Goal: Task Accomplishment & Management: Manage account settings

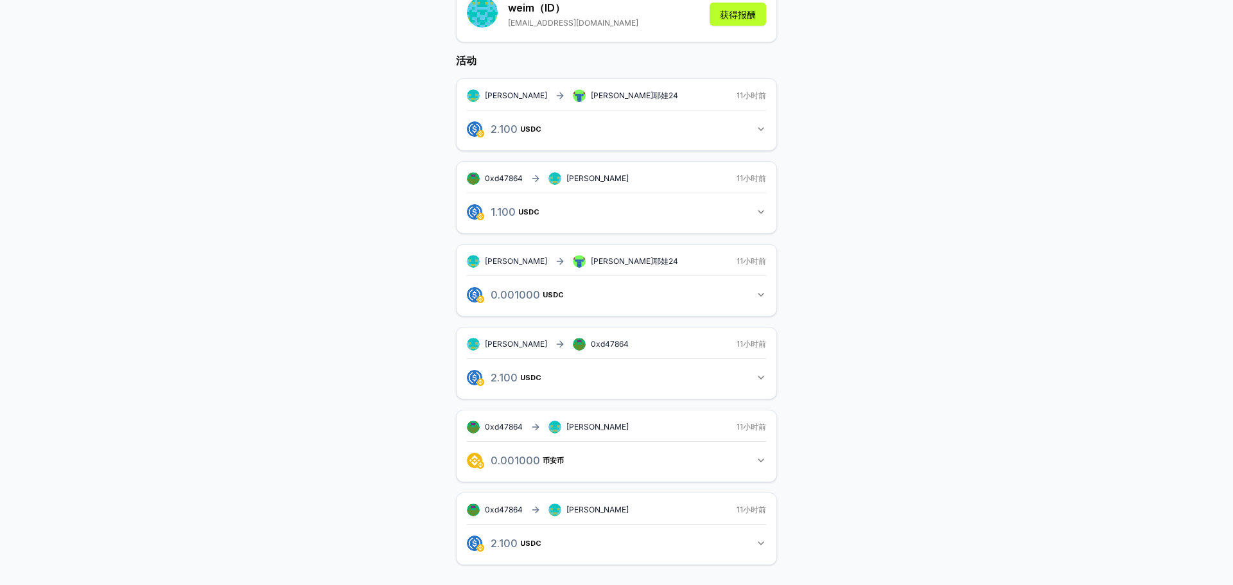
scroll to position [190, 0]
click at [759, 550] on button "2.100 USDC 2.1 USDC" at bounding box center [616, 543] width 299 height 22
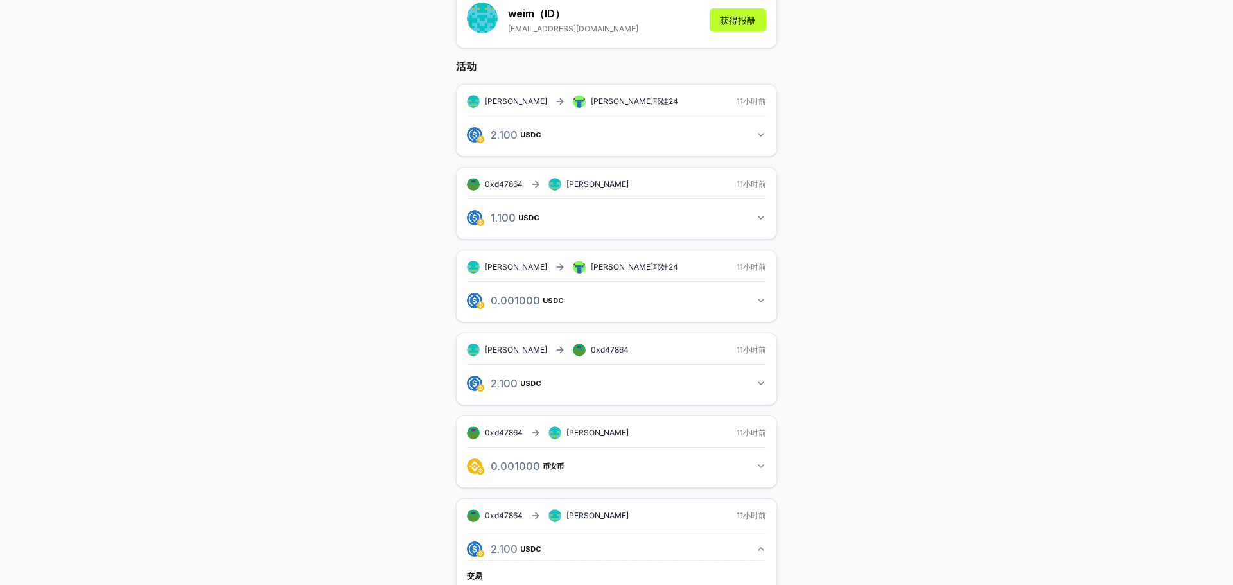
scroll to position [175, 0]
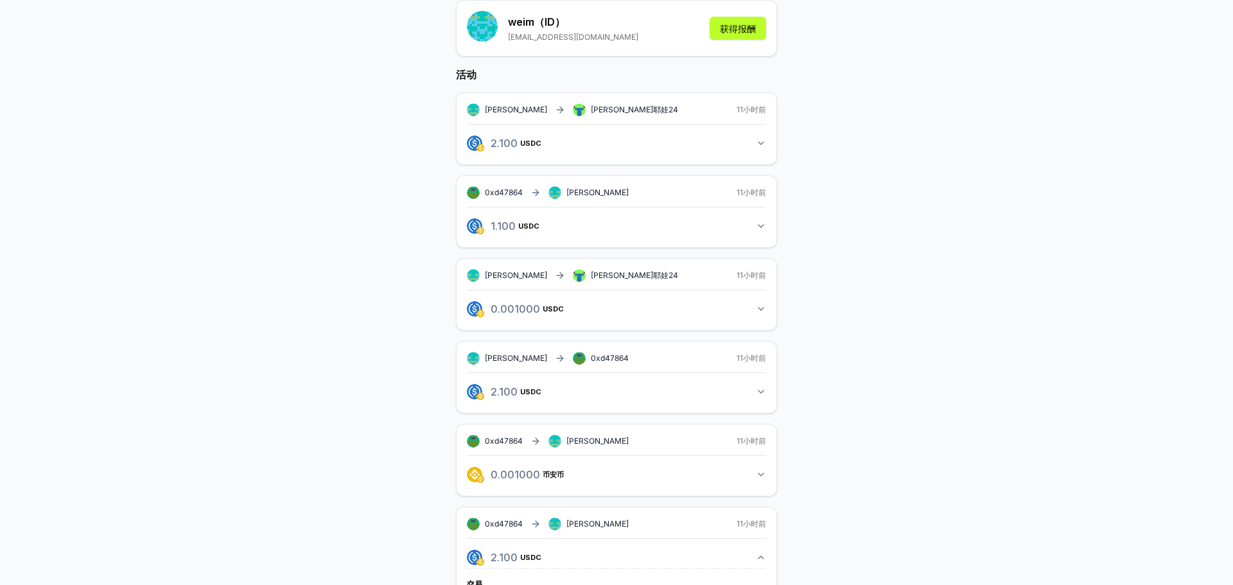
click at [759, 397] on button "2.100 USDC 2.1 USDC" at bounding box center [616, 392] width 299 height 22
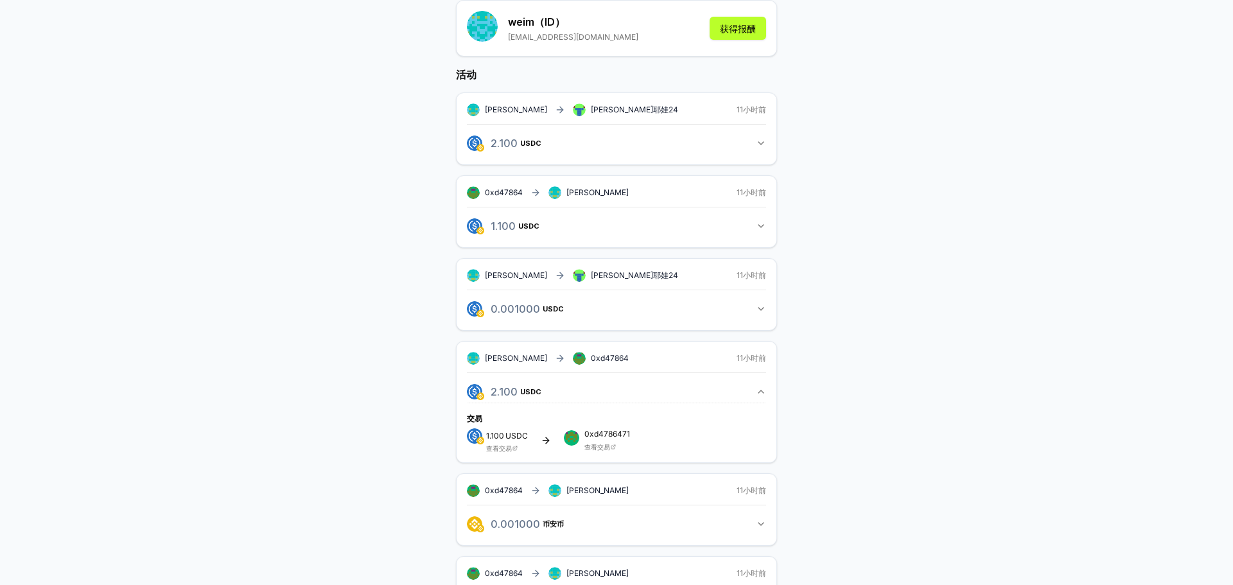
click at [754, 315] on button "0.001000 USDC 0.001 USDC" at bounding box center [616, 309] width 299 height 22
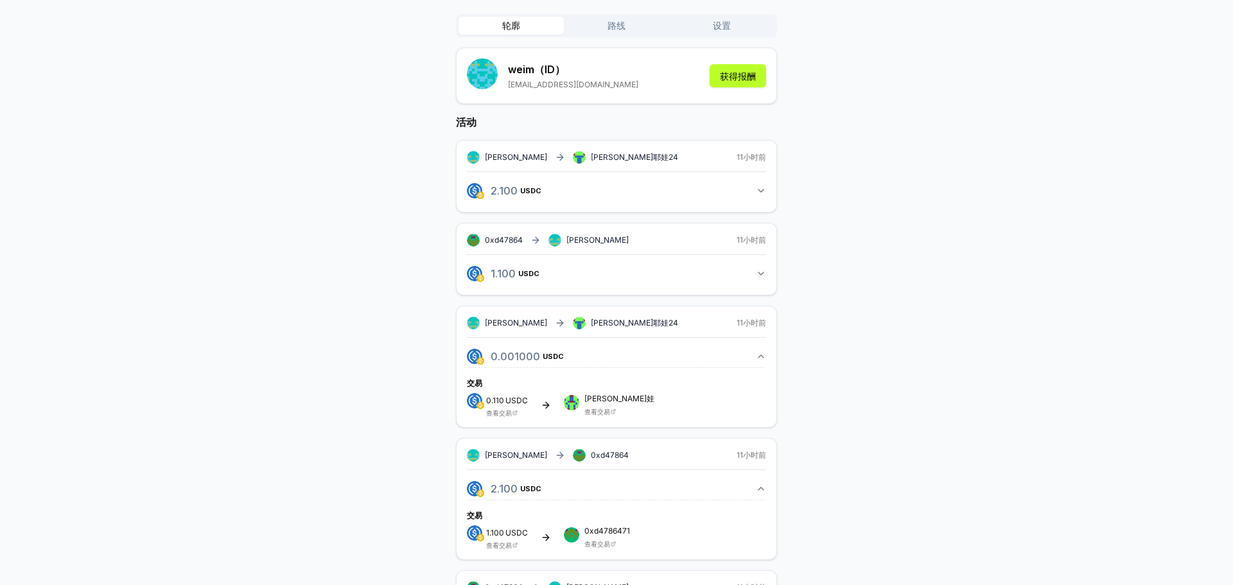
scroll to position [0, 0]
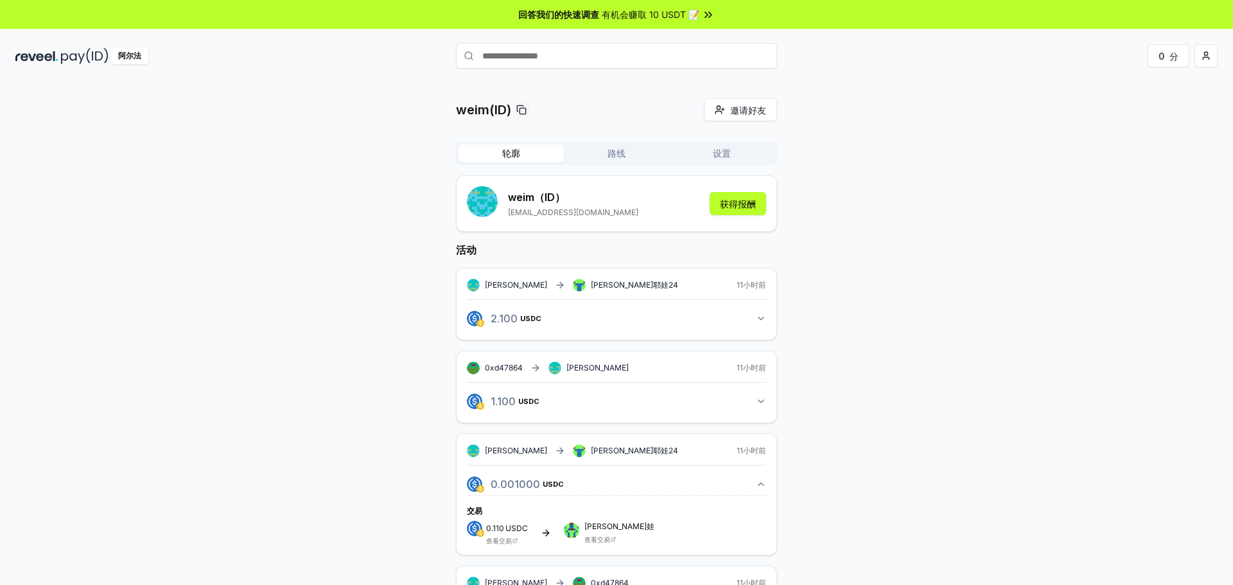
click at [615, 164] on div "轮廓 路线 设置" at bounding box center [616, 153] width 321 height 23
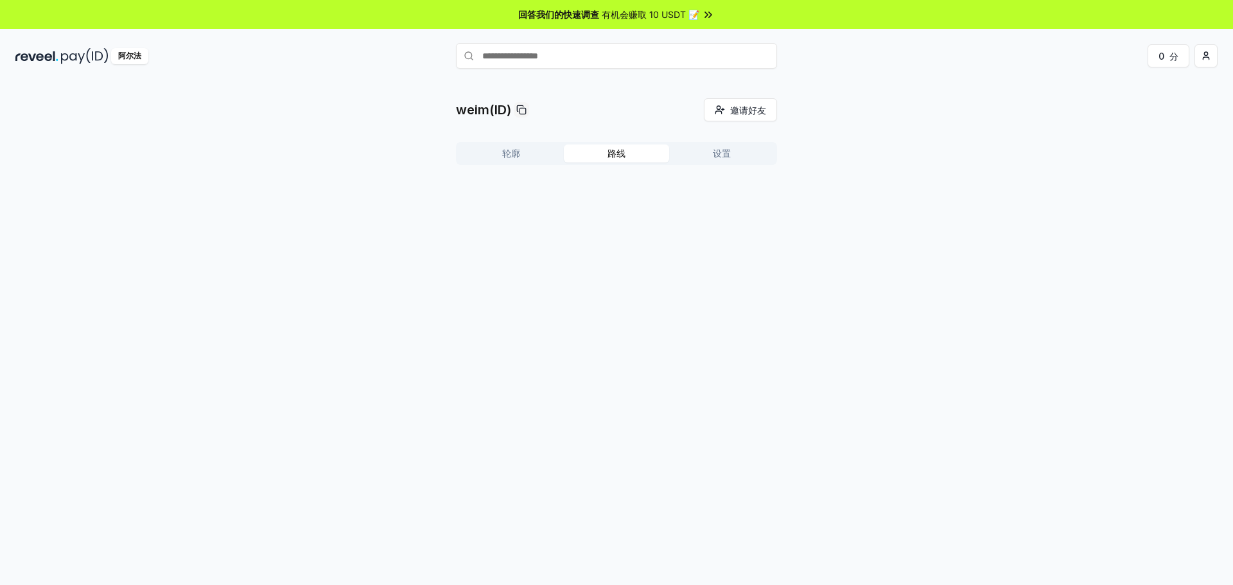
click at [620, 157] on font "路线" at bounding box center [616, 153] width 18 height 11
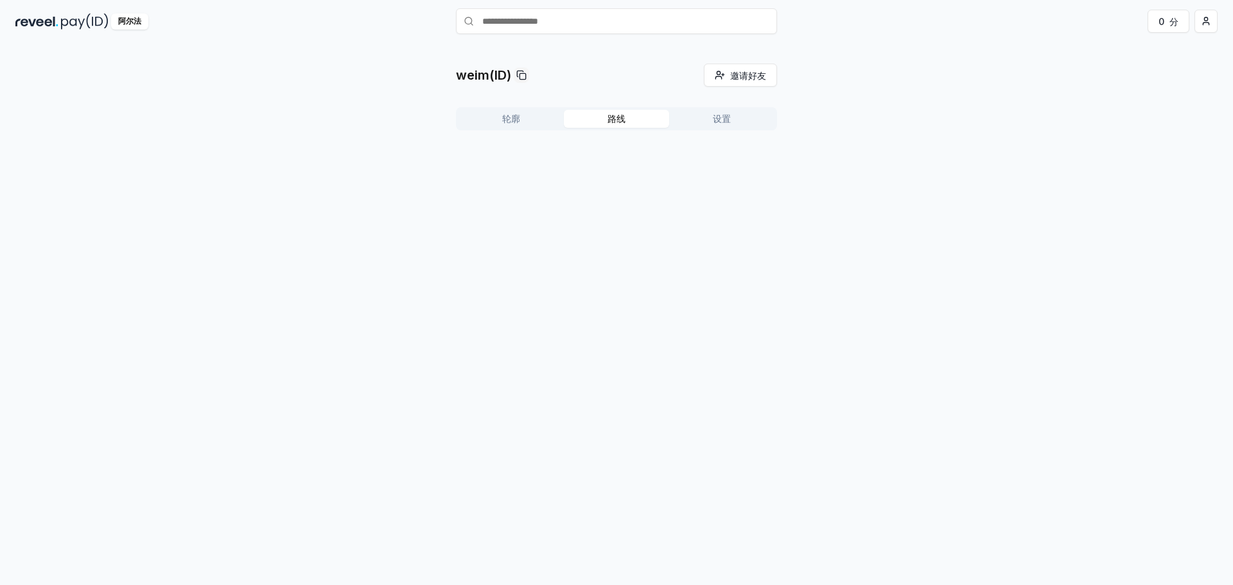
scroll to position [37, 0]
click at [749, 105] on div "weim(ID) 邀请好友 邀请 轮廓 路线 设置" at bounding box center [616, 100] width 321 height 77
click at [719, 120] on font "设置" at bounding box center [722, 116] width 18 height 11
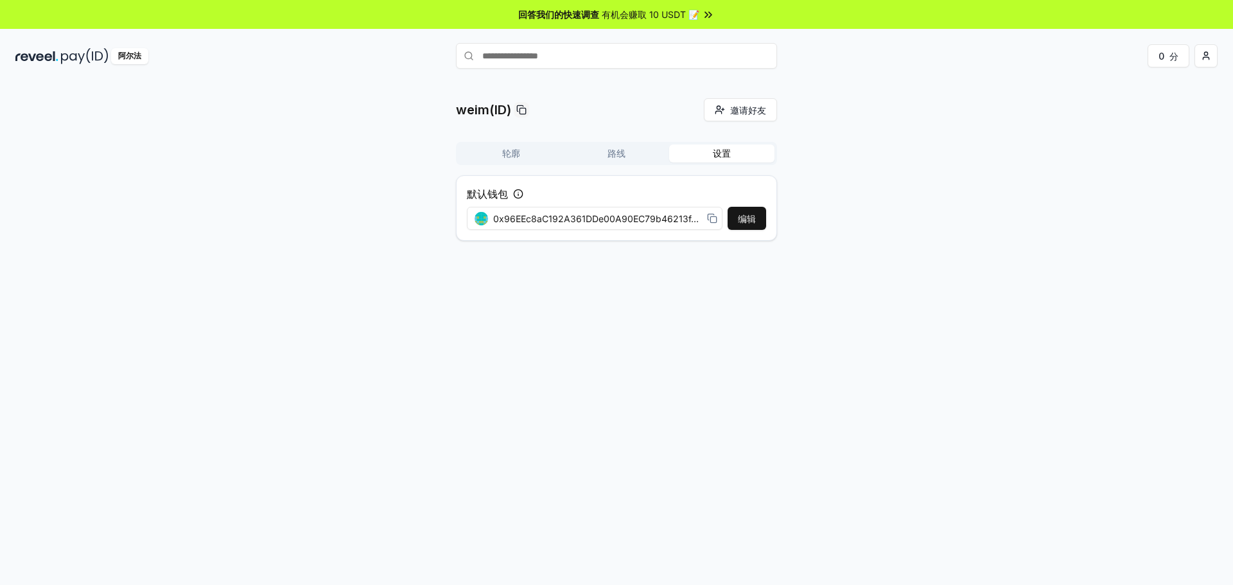
click at [625, 150] on font "路线" at bounding box center [616, 153] width 18 height 11
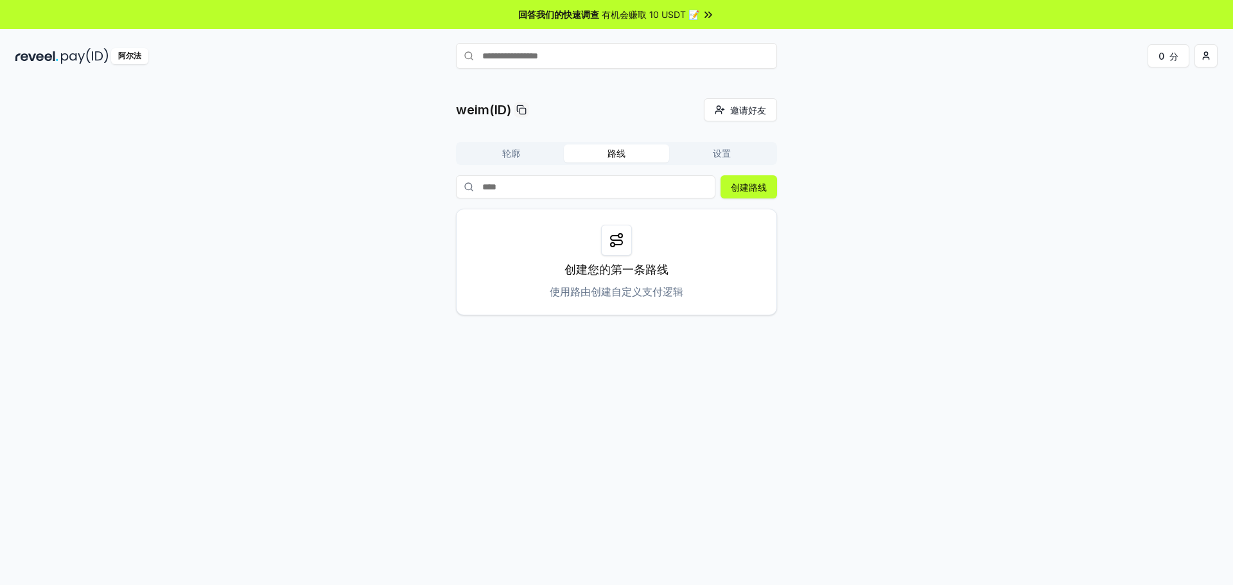
click at [513, 150] on font "轮廓" at bounding box center [511, 153] width 18 height 11
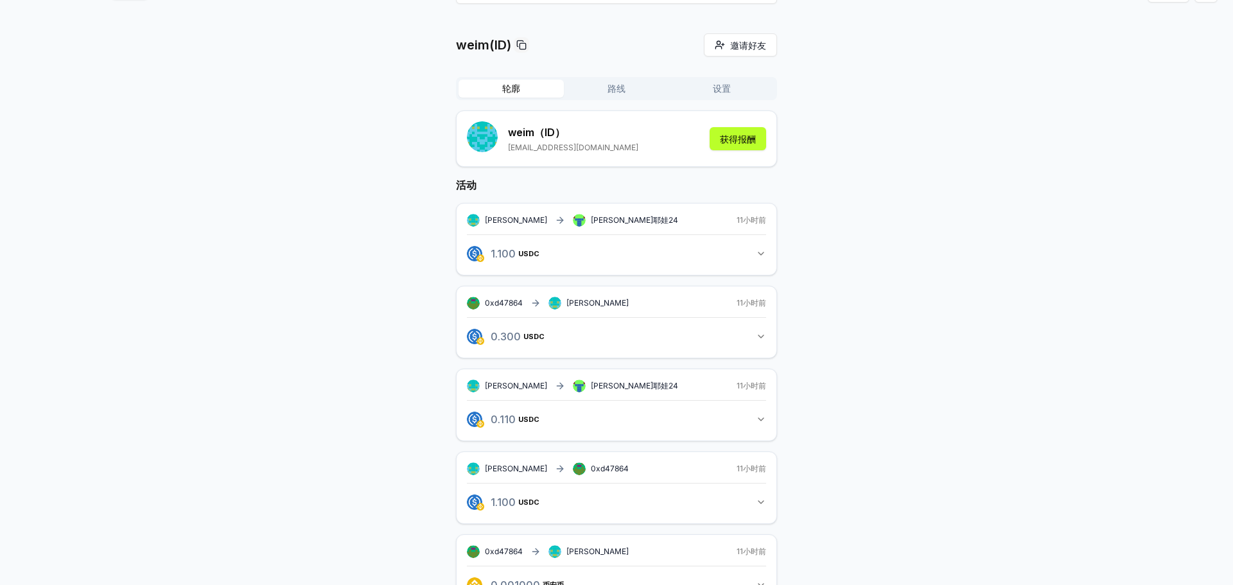
scroll to position [64, 0]
click at [746, 336] on button "0.300 USDC 0.3 USDC" at bounding box center [616, 337] width 299 height 22
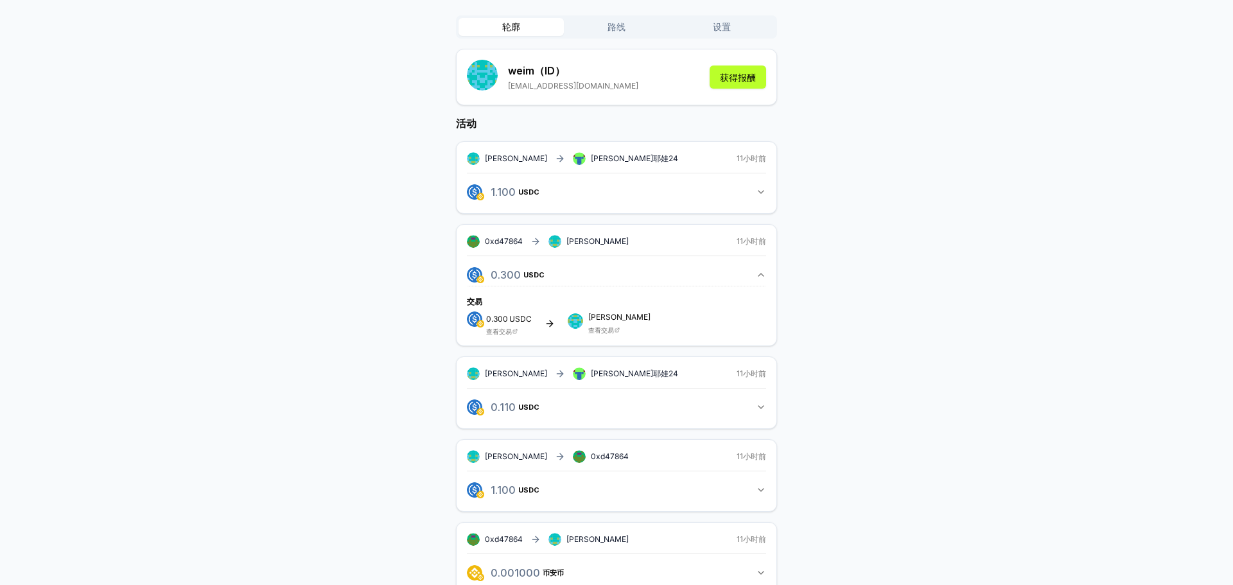
scroll to position [128, 0]
